Goal: Information Seeking & Learning: Learn about a topic

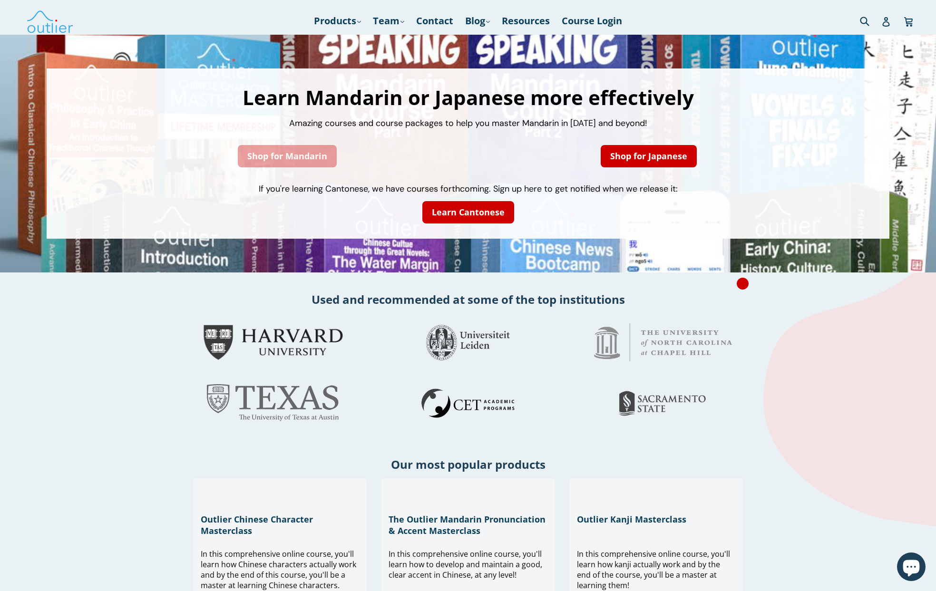
click at [292, 156] on link "Shop for Mandarin" at bounding box center [287, 156] width 99 height 22
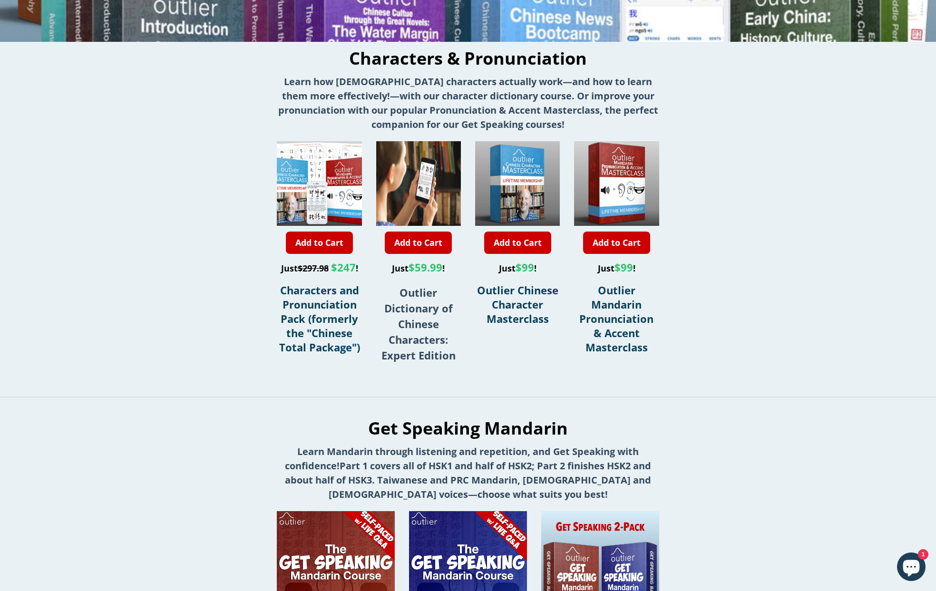
scroll to position [238, 0]
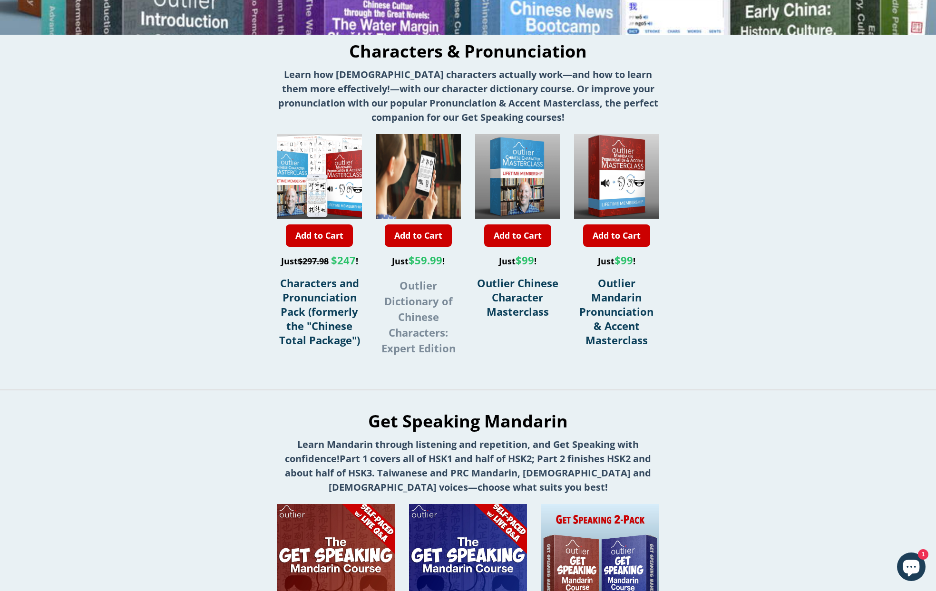
click at [409, 323] on strong "Outlier Dictionary of Chinese Characters: Expert Edition" at bounding box center [418, 316] width 74 height 77
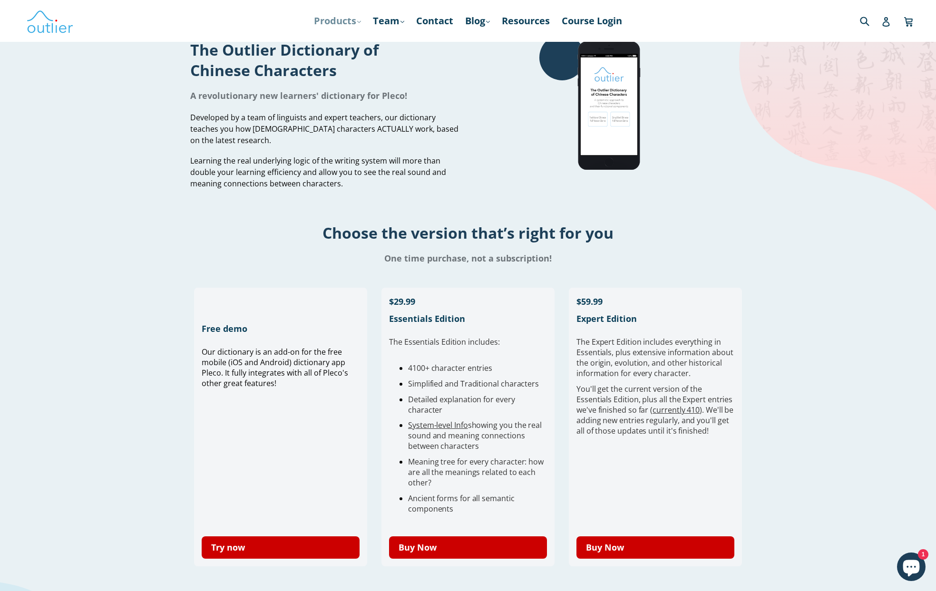
click at [333, 21] on link "Products .cls-1{fill:#231f20} expand" at bounding box center [337, 20] width 57 height 17
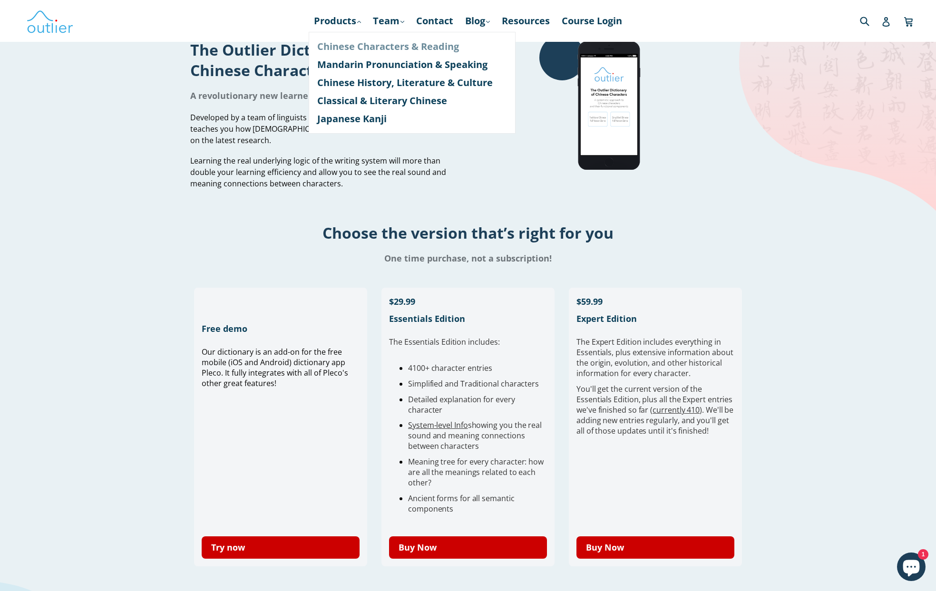
click at [350, 48] on link "Chinese Characters & Reading" at bounding box center [412, 47] width 190 height 18
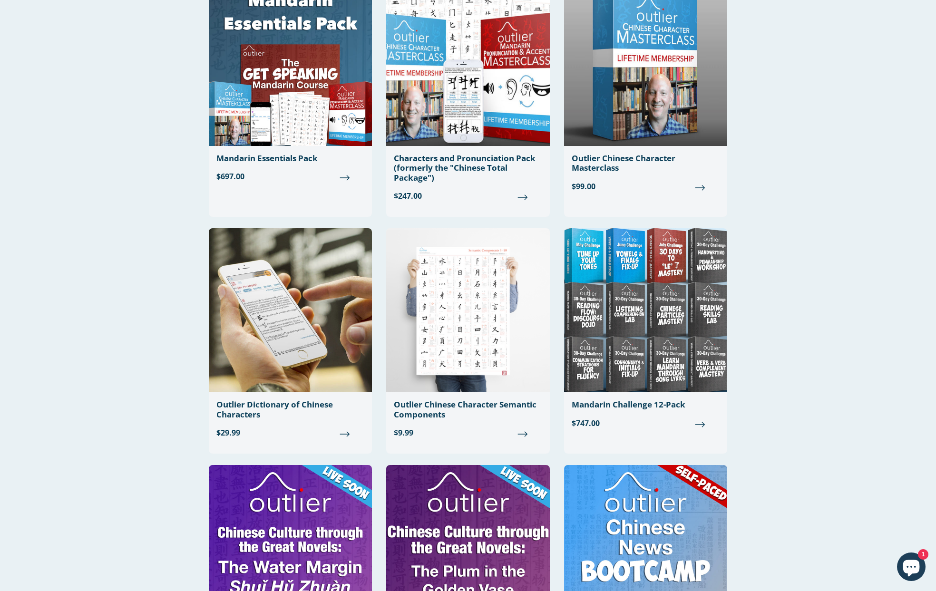
scroll to position [73, 0]
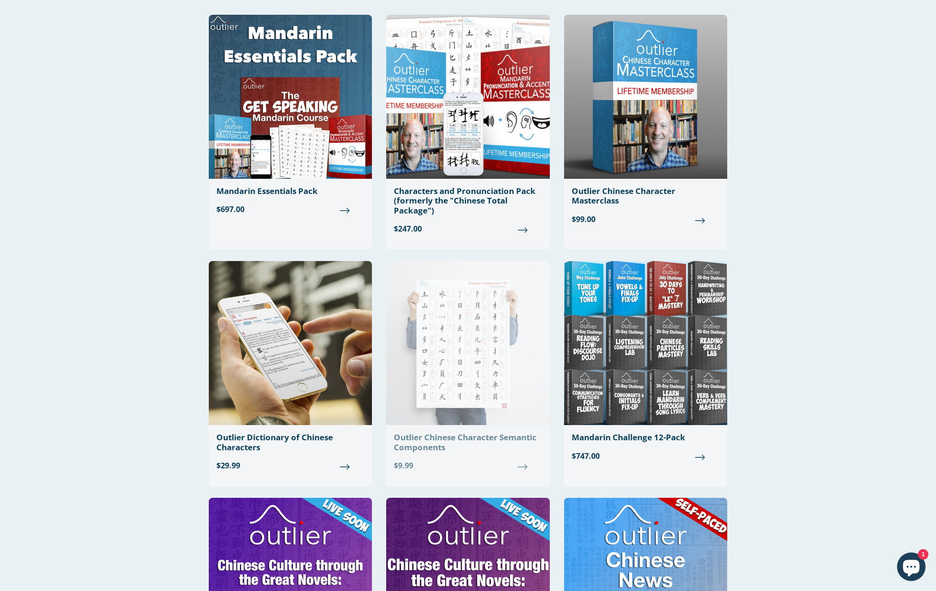
click at [449, 341] on img at bounding box center [467, 343] width 163 height 164
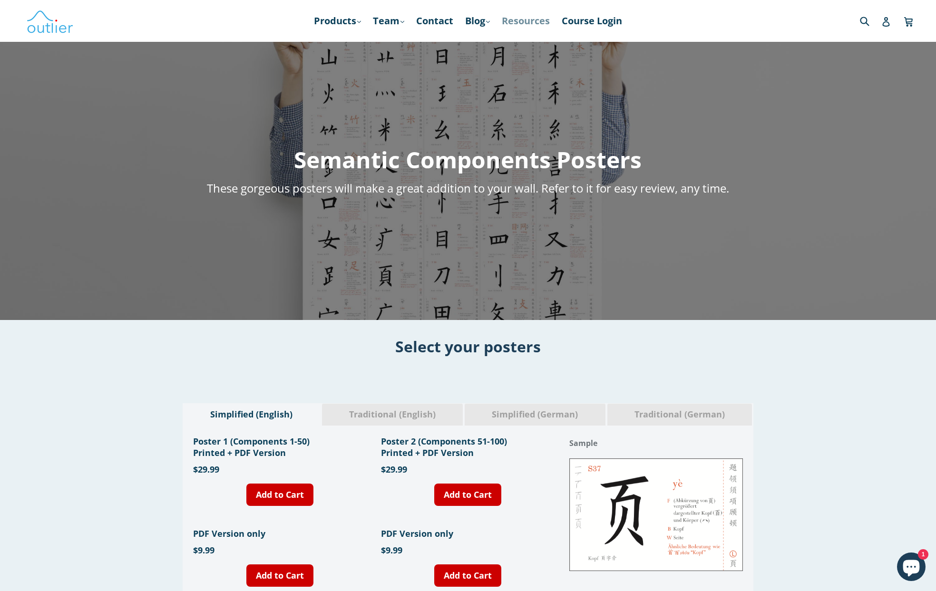
click at [533, 20] on link "Resources" at bounding box center [526, 20] width 58 height 17
